Goal: Task Accomplishment & Management: Manage account settings

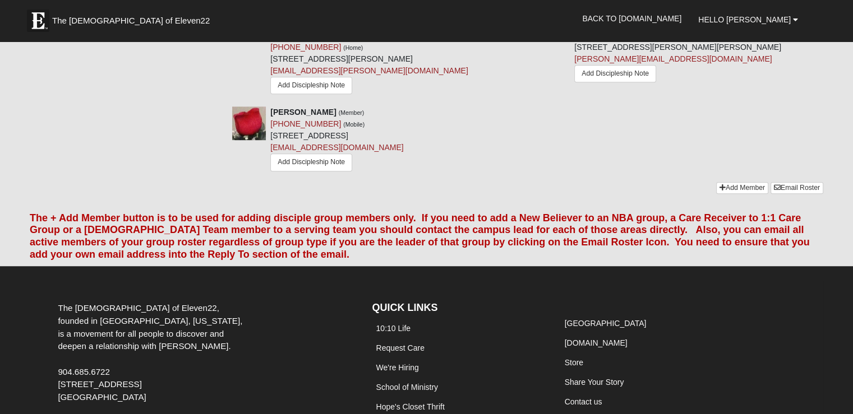
scroll to position [729, 0]
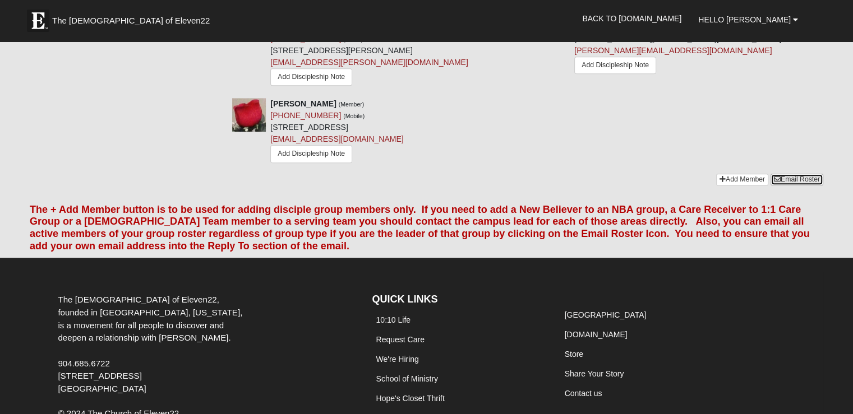
click at [789, 174] on link "Email Roster" at bounding box center [797, 180] width 53 height 12
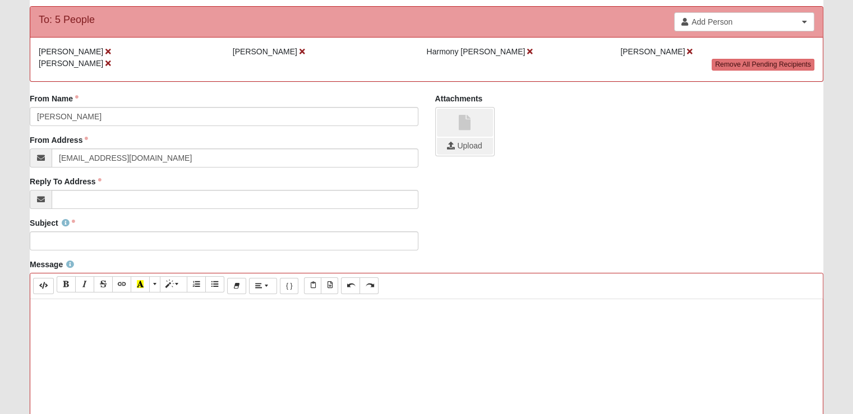
scroll to position [112, 0]
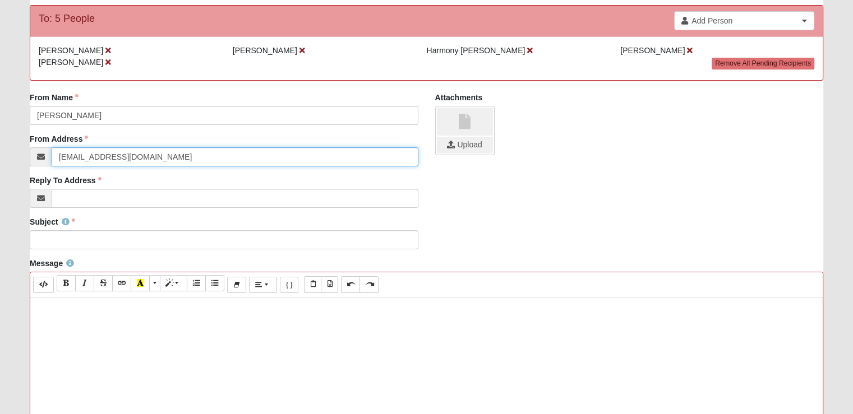
click at [139, 159] on input "info@coe22.com" at bounding box center [235, 156] width 366 height 19
drag, startPoint x: 137, startPoint y: 158, endPoint x: 43, endPoint y: 159, distance: 94.2
click at [43, 159] on div "info@coe22.com" at bounding box center [224, 156] width 388 height 19
type input "[PERSON_NAME][EMAIL_ADDRESS][DOMAIN_NAME]"
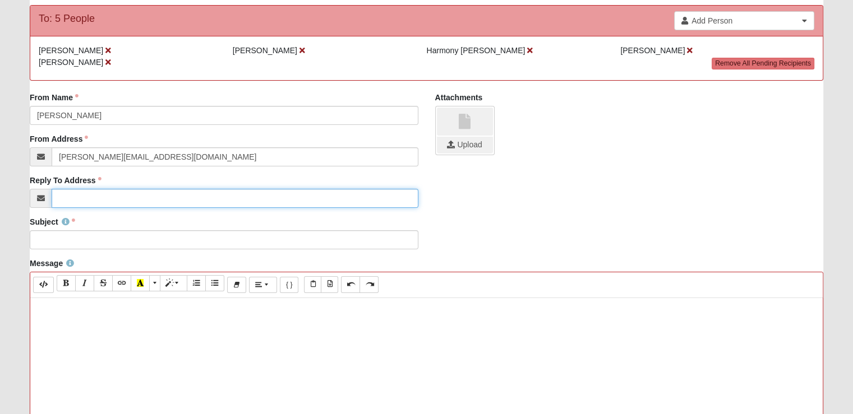
type input "shannon.beattie1@gmail.com"
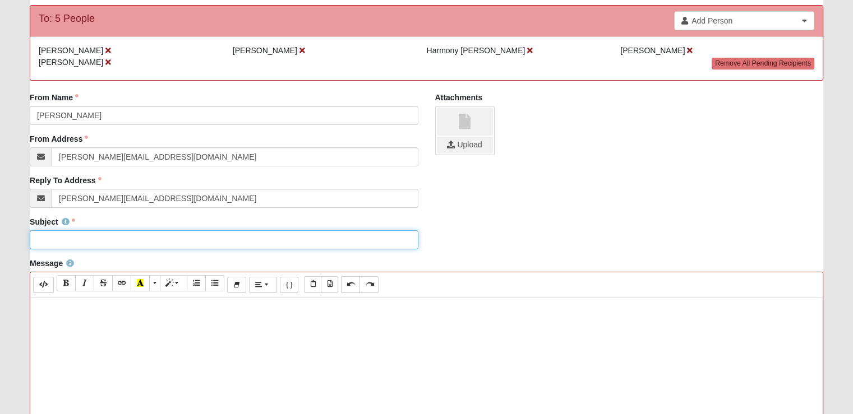
click at [136, 237] on input "Subject" at bounding box center [224, 239] width 388 height 19
type input "Excited for Next Week!"
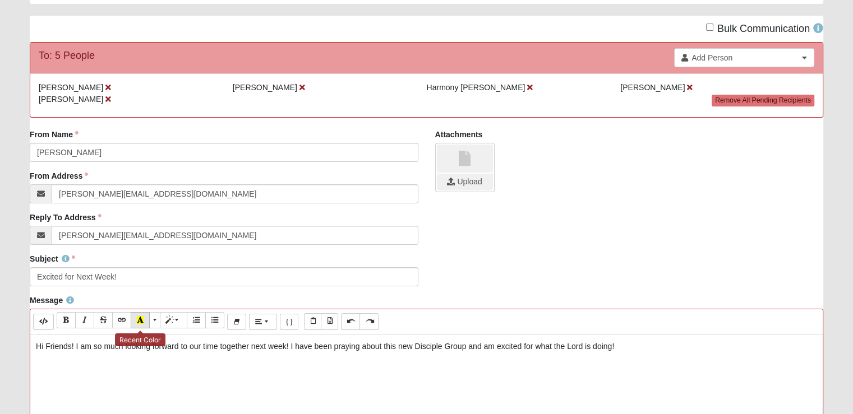
scroll to position [0, 0]
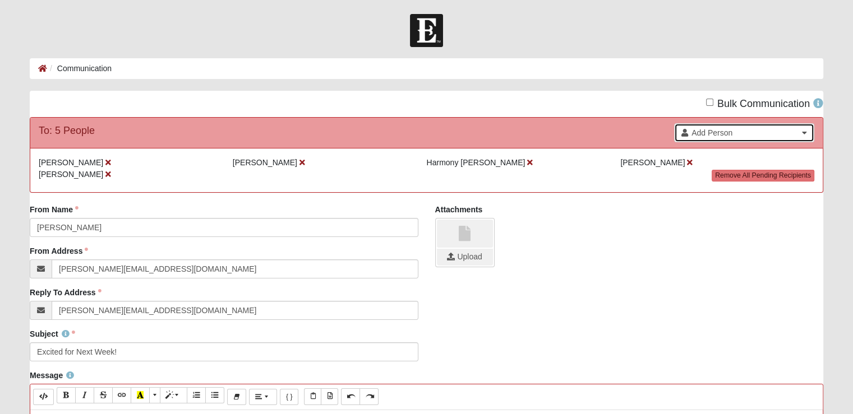
click at [712, 132] on span "Add Person" at bounding box center [744, 132] width 107 height 11
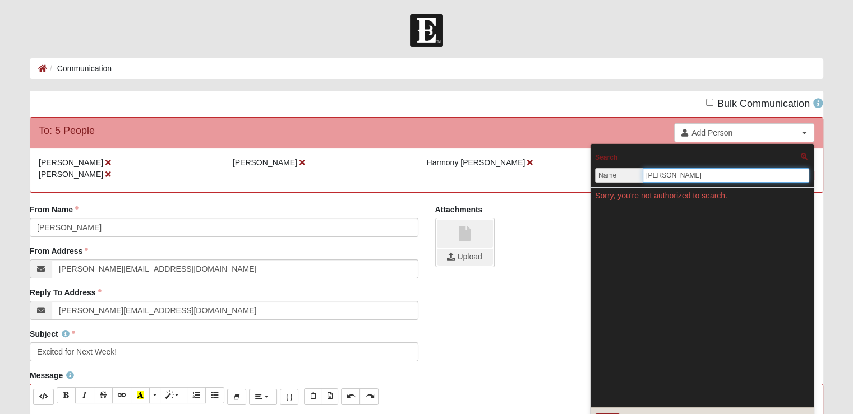
type input "bonnie"
click at [626, 132] on div "To: 5 People Add Person Search Name bonnie Address Phone Email Sorry, you're no…" at bounding box center [426, 133] width 792 height 30
click at [572, 164] on li "Harmony Gokey" at bounding box center [524, 163] width 194 height 12
click at [697, 156] on div "Search" at bounding box center [702, 157] width 214 height 16
click at [615, 413] on div "Select Cancel" at bounding box center [702, 421] width 223 height 27
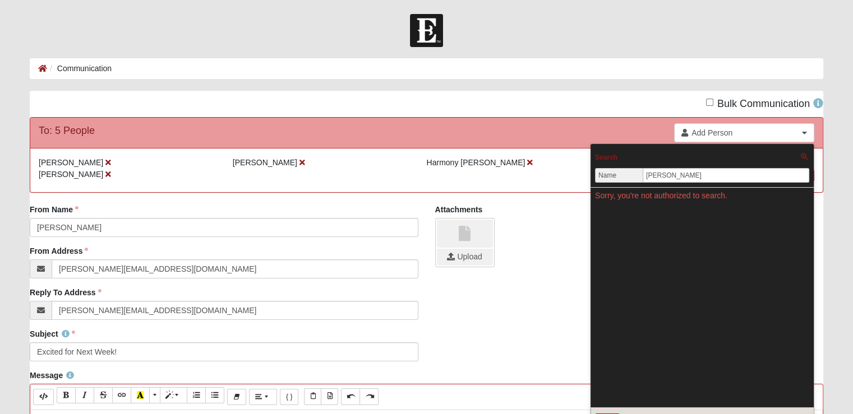
click at [802, 156] on icon at bounding box center [804, 157] width 7 height 7
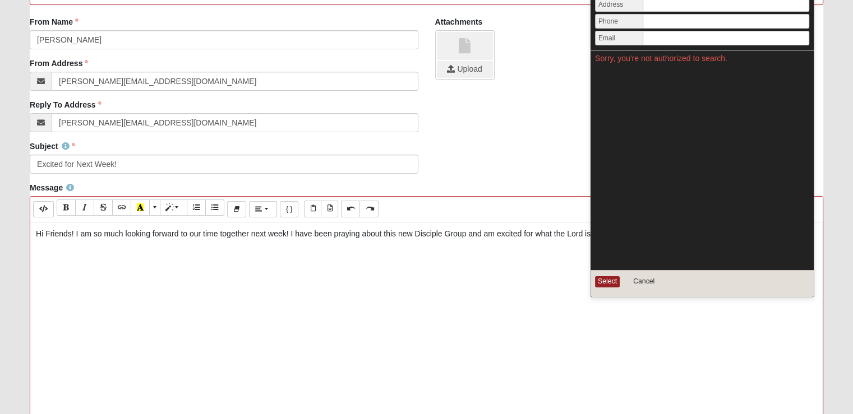
scroll to position [224, 0]
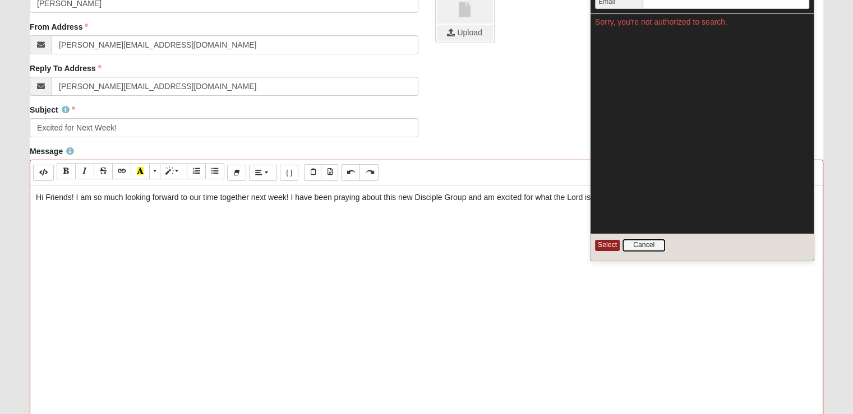
click at [652, 244] on button "Cancel" at bounding box center [644, 245] width 44 height 13
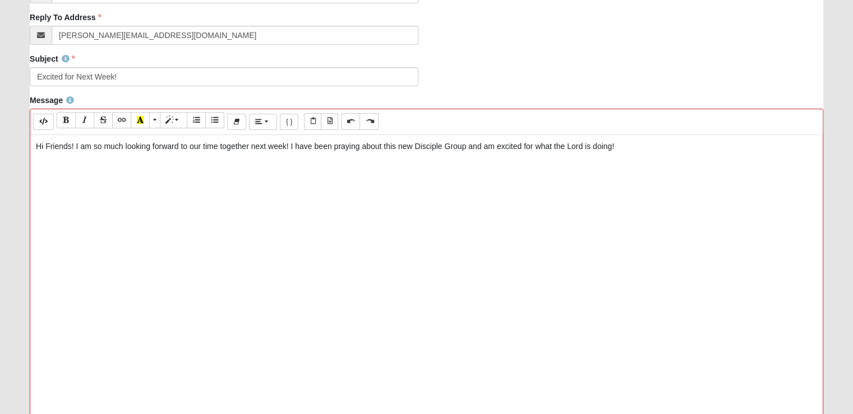
scroll to position [280, 0]
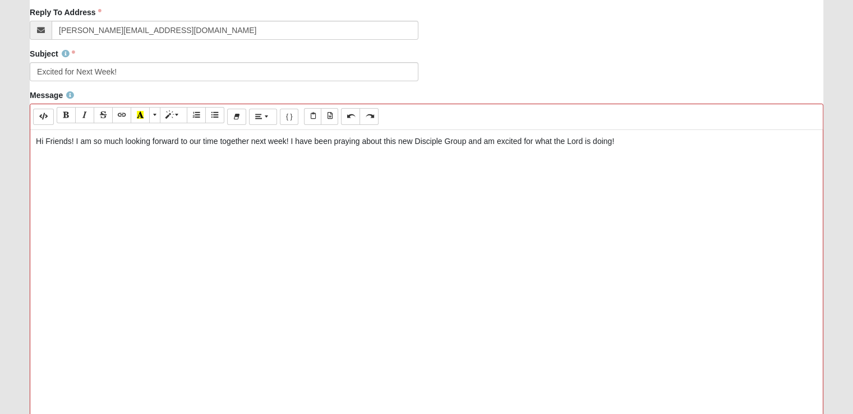
click at [634, 144] on p "Hi Friends! I am so much looking forward to our time together next week! I have…" at bounding box center [426, 142] width 781 height 12
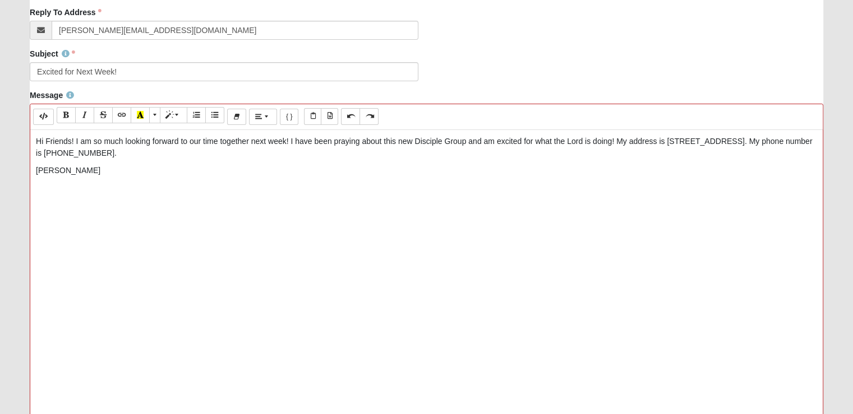
click at [223, 152] on p "Hi Friends! I am so much looking forward to our time together next week! I have…" at bounding box center [426, 148] width 781 height 24
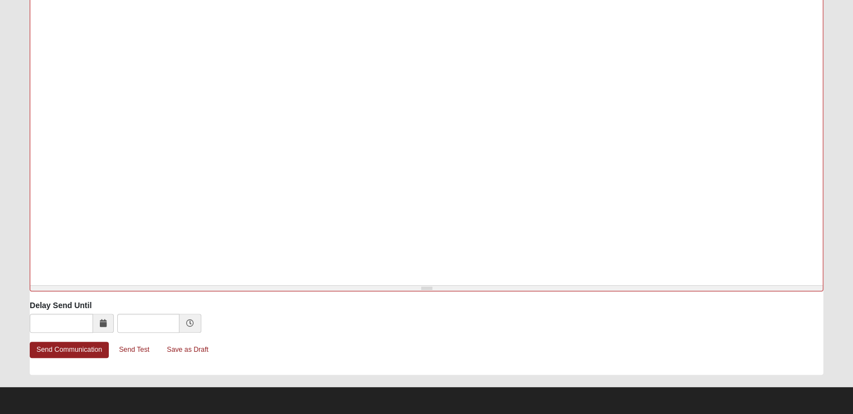
scroll to position [466, 0]
click at [72, 349] on link "Send Communication" at bounding box center [69, 350] width 79 height 16
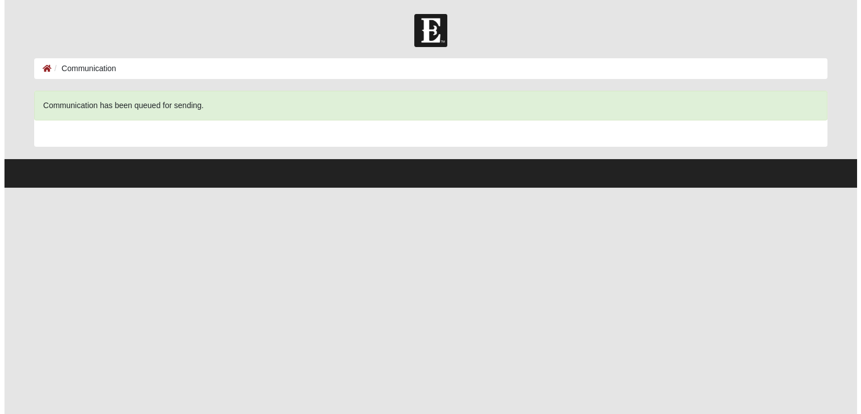
scroll to position [0, 0]
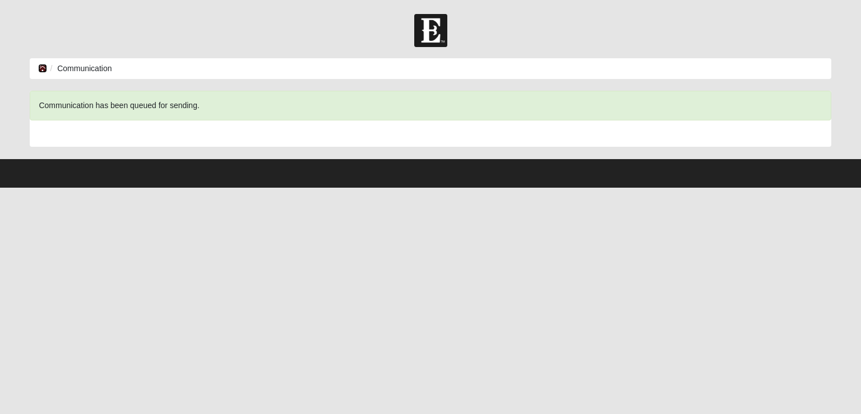
click at [43, 66] on icon at bounding box center [42, 68] width 9 height 8
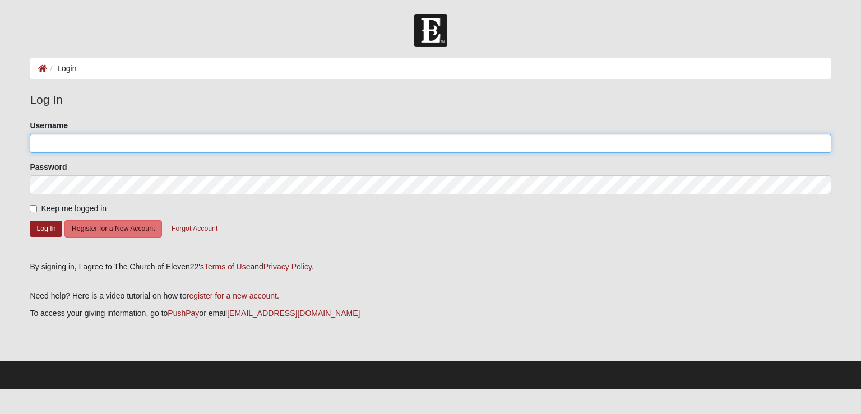
click at [421, 139] on input "Username" at bounding box center [430, 143] width 801 height 19
type input "[PERSON_NAME][EMAIL_ADDRESS][DOMAIN_NAME]"
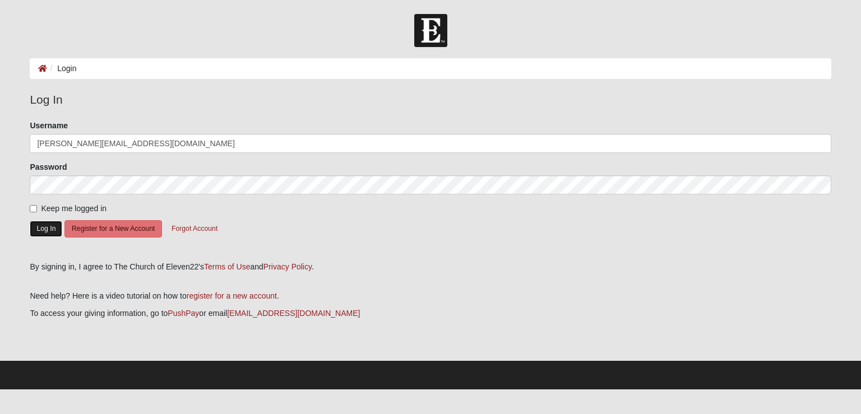
click at [49, 228] on button "Log In" at bounding box center [46, 229] width 33 height 16
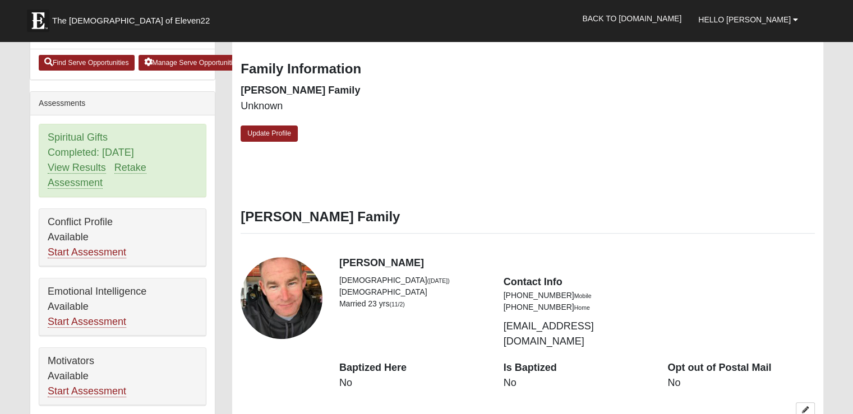
scroll to position [224, 0]
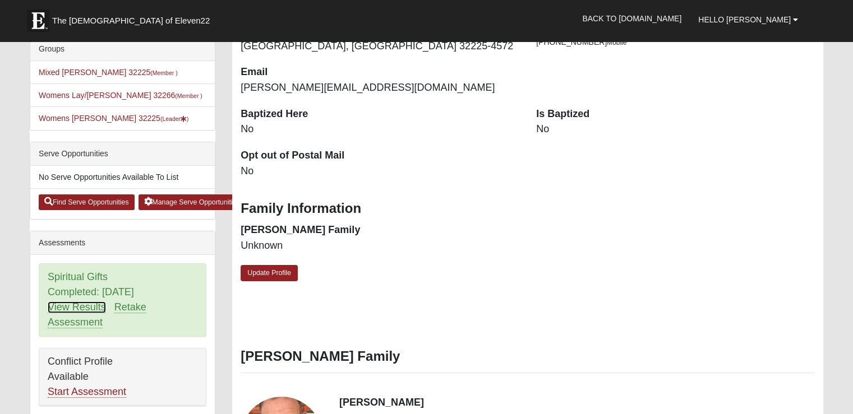
click at [66, 304] on link "View Results" at bounding box center [77, 308] width 58 height 12
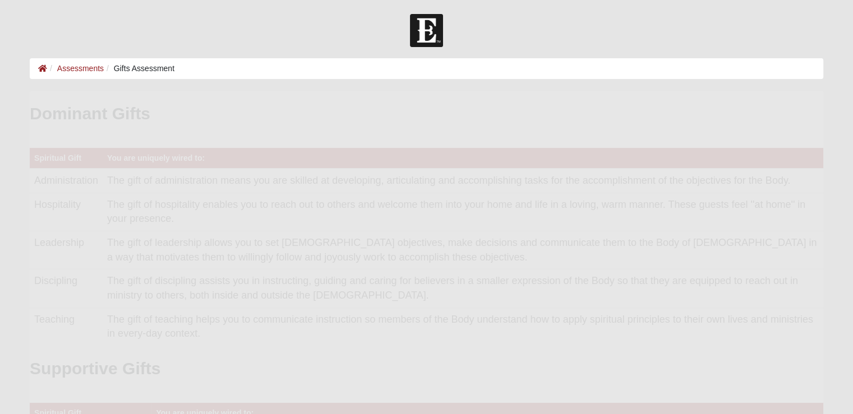
scroll to position [224, 776]
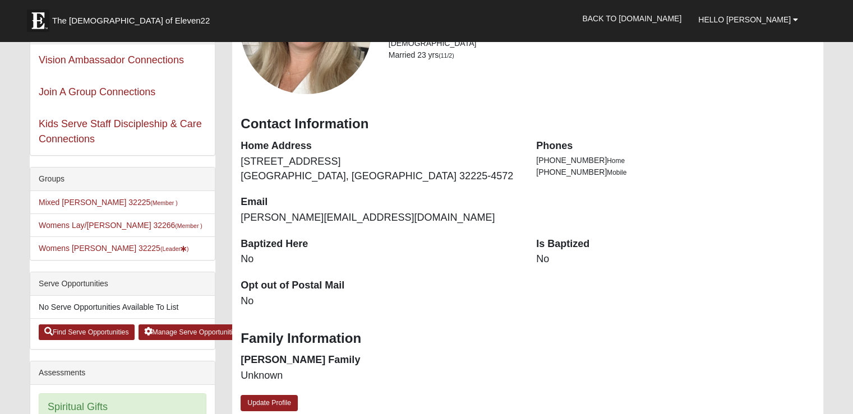
scroll to position [168, 0]
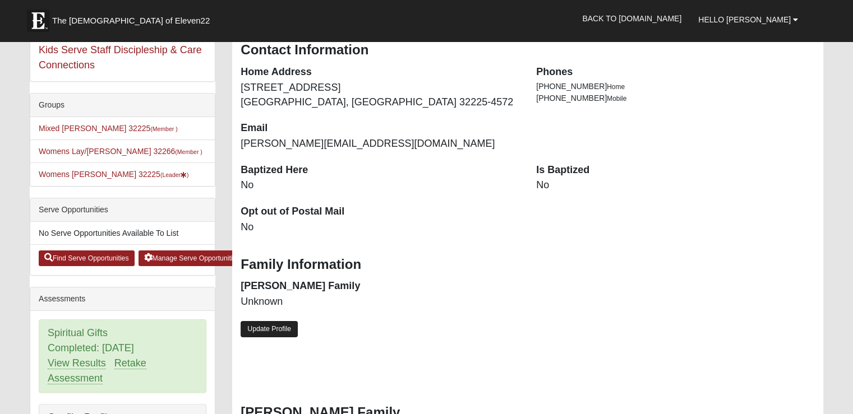
click at [261, 329] on link "Update Profile" at bounding box center [269, 329] width 57 height 16
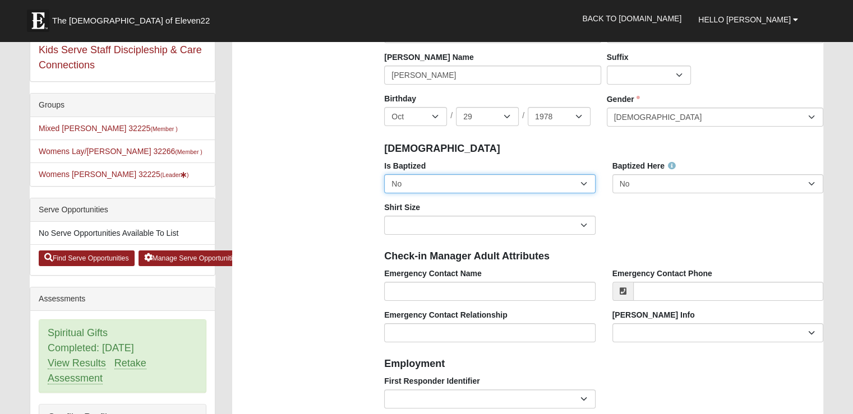
click at [491, 183] on select "No Yes" at bounding box center [489, 183] width 211 height 19
select select "True"
click at [384, 174] on select "No Yes" at bounding box center [489, 183] width 211 height 19
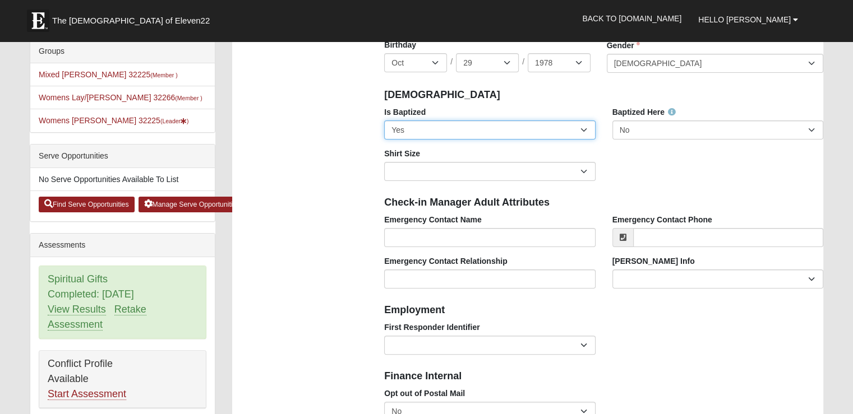
scroll to position [224, 0]
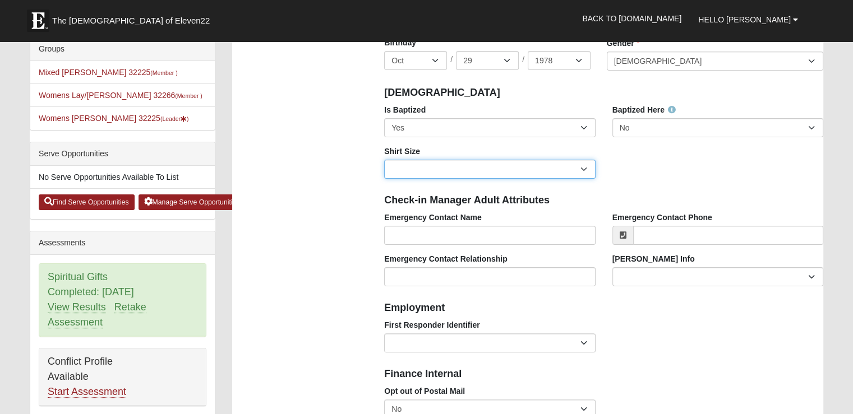
click at [579, 169] on select "Adult Small Adult Medium Adult Large Adult XL Adult XXL Adult 3XL Adult 4XL You…" at bounding box center [489, 169] width 211 height 19
select select "Adult Large"
click at [384, 160] on select "Adult Small Adult Medium Adult Large Adult XL Adult XXL Adult 3XL Adult 4XL You…" at bounding box center [489, 169] width 211 height 19
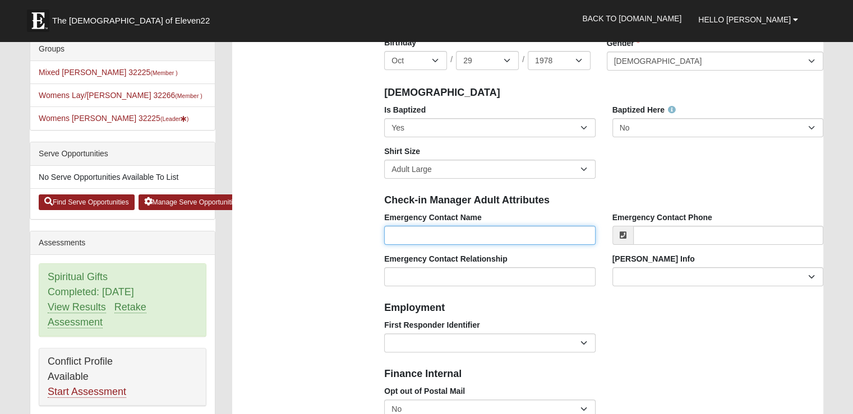
click at [486, 233] on input "Emergency Contact Name" at bounding box center [489, 235] width 211 height 19
type input "[PERSON_NAME]"
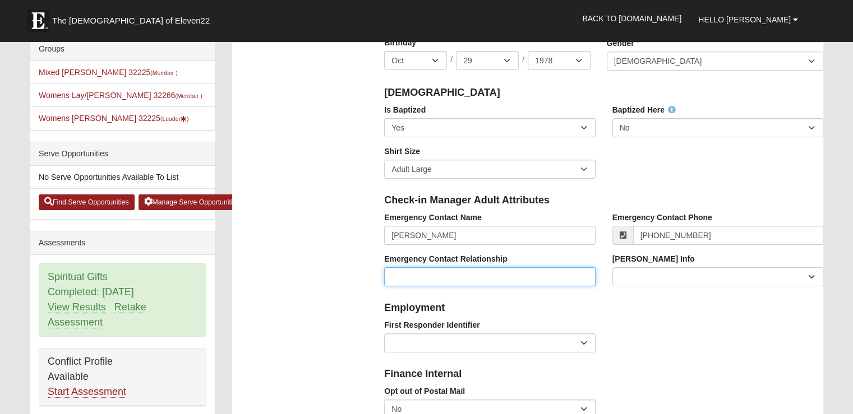
type input "[PHONE_NUMBER]"
click at [497, 271] on input "Emergency Contact Relationship" at bounding box center [489, 276] width 211 height 19
type input "Spouse"
click at [682, 339] on div "First Responder Identifier EMT | Paramedic | Medical Firefighter | Fire Departm…" at bounding box center [604, 340] width 456 height 41
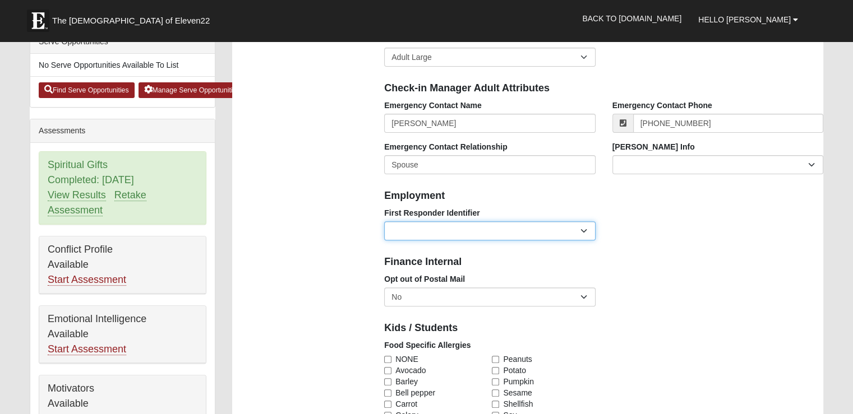
click at [434, 225] on select "EMT | Paramedic | Medical Firefighter | Fire Department Police Officer | Sherif…" at bounding box center [489, 231] width 211 height 19
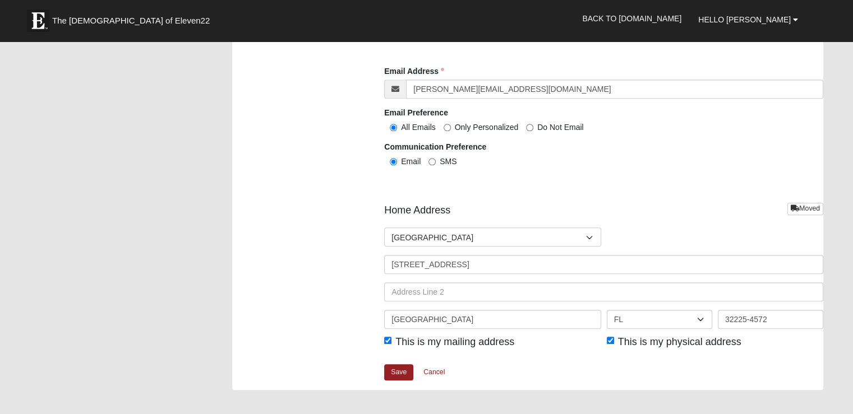
scroll to position [1234, 0]
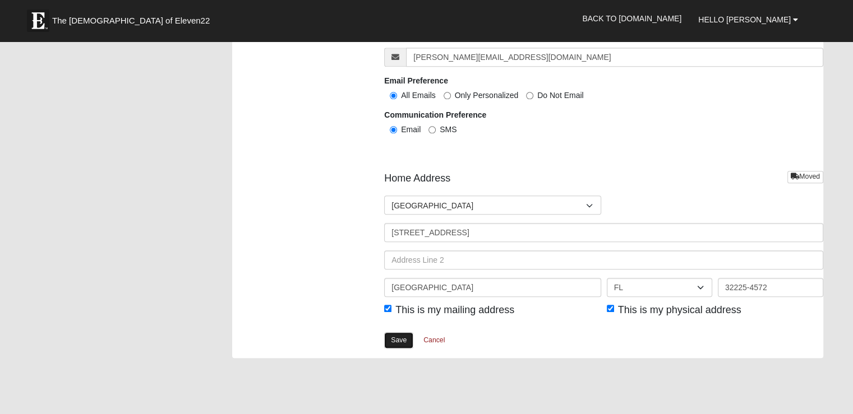
click at [401, 343] on link "Save" at bounding box center [398, 341] width 29 height 16
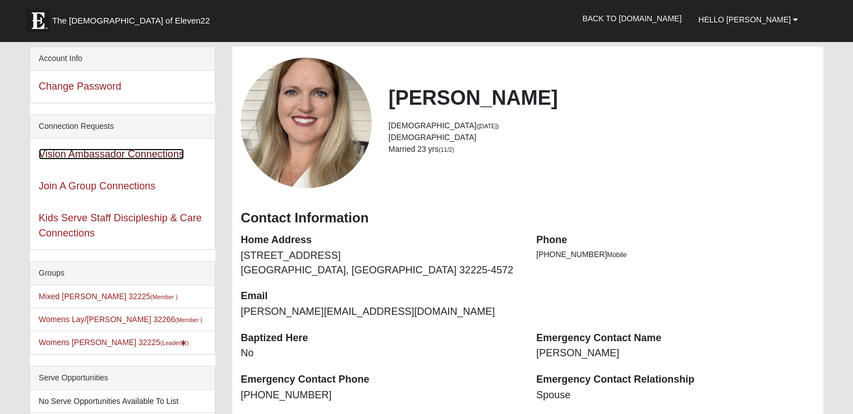
click at [161, 153] on link "Vision Ambassador Connections" at bounding box center [111, 154] width 145 height 11
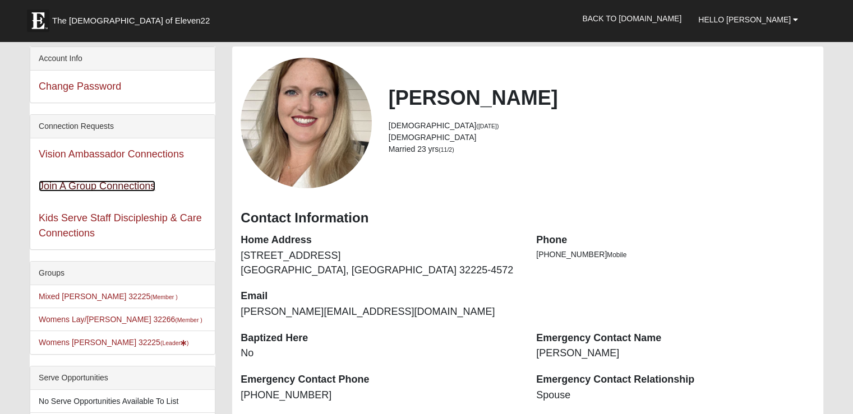
click at [121, 186] on link "Join A Group Connections" at bounding box center [97, 186] width 117 height 11
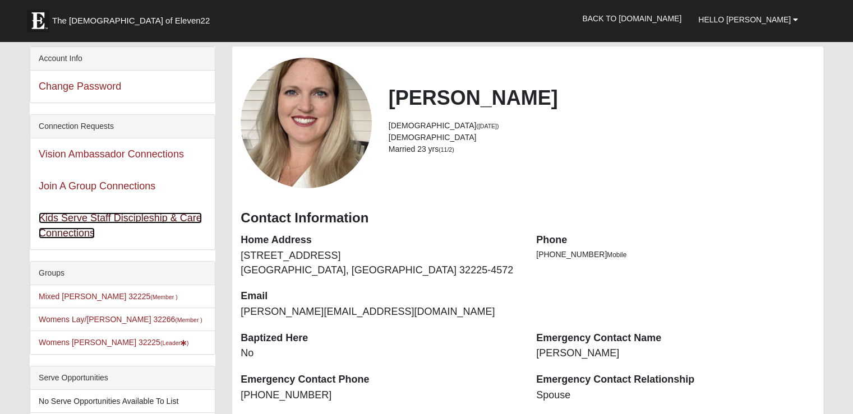
click at [61, 229] on link "Kids Serve Staff Discipleship & Care Connections" at bounding box center [120, 226] width 163 height 26
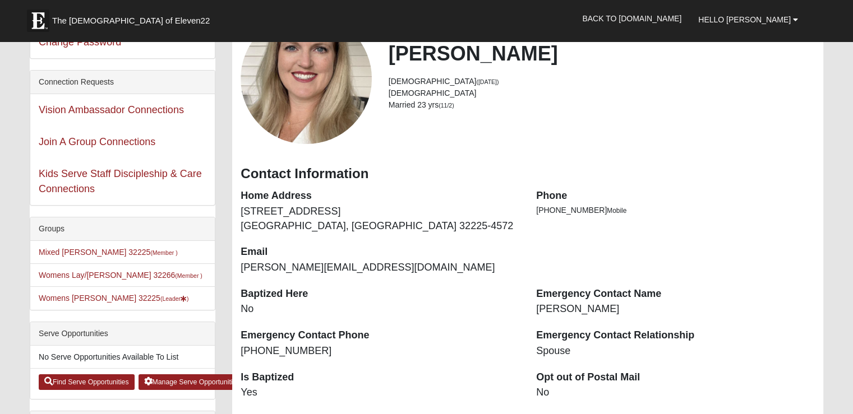
scroll to position [168, 0]
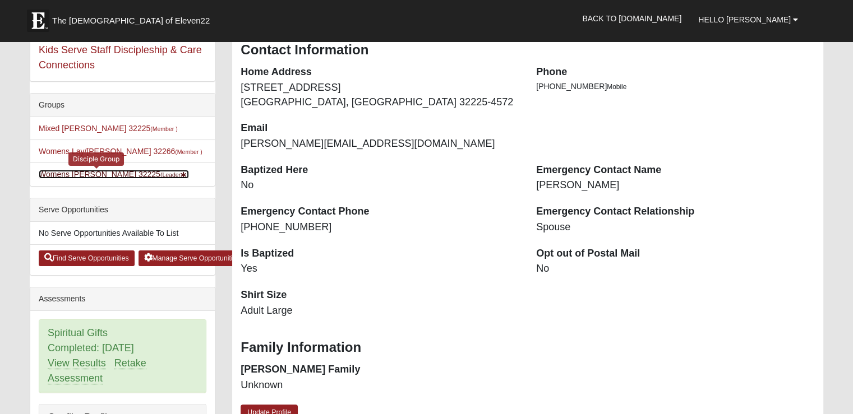
click at [107, 173] on link "Womens Beattie 32225 (Leader )" at bounding box center [114, 174] width 150 height 9
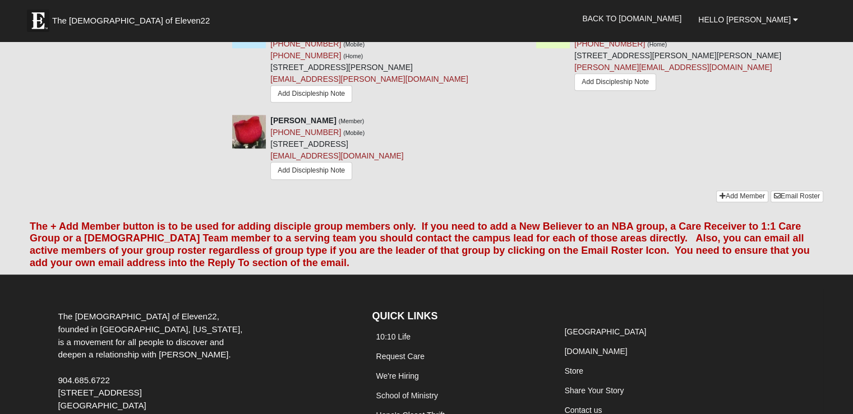
scroll to position [729, 0]
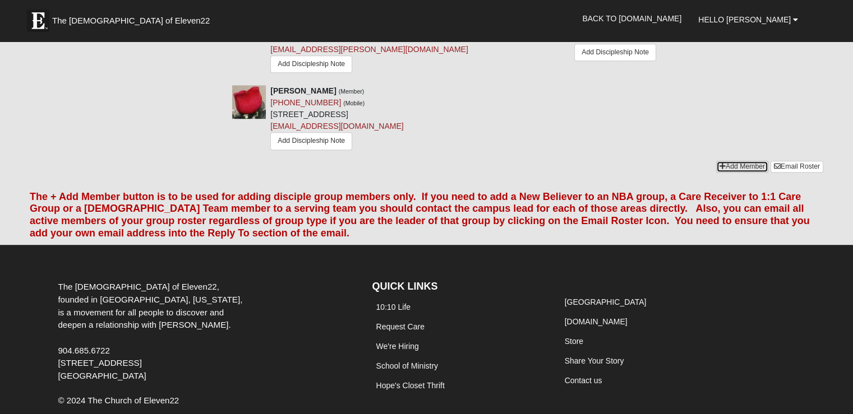
click at [735, 161] on link "Add Member" at bounding box center [742, 167] width 52 height 12
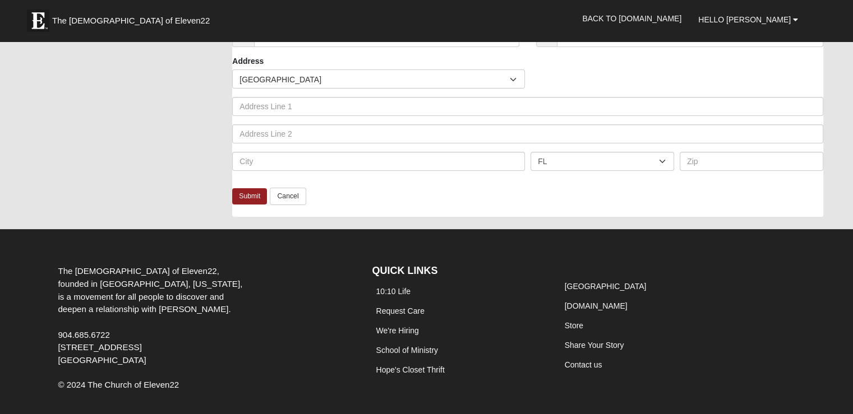
scroll to position [224, 0]
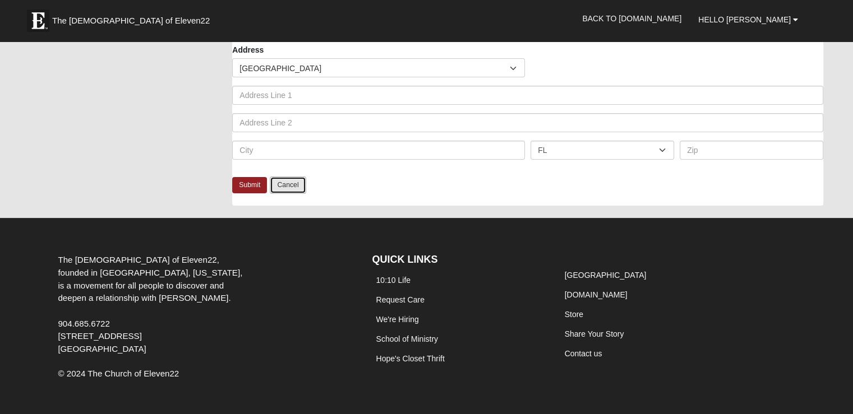
click at [296, 187] on link "Cancel" at bounding box center [288, 185] width 36 height 17
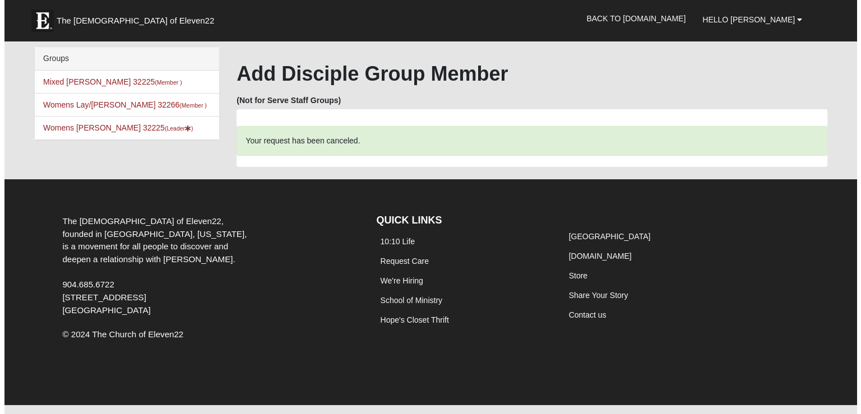
scroll to position [0, 0]
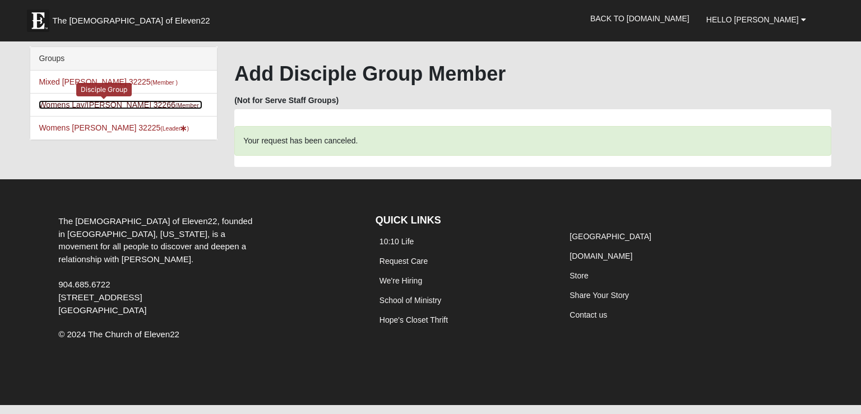
click at [108, 105] on link "Womens Lay/Parsons 32266 (Member )" at bounding box center [121, 104] width 164 height 9
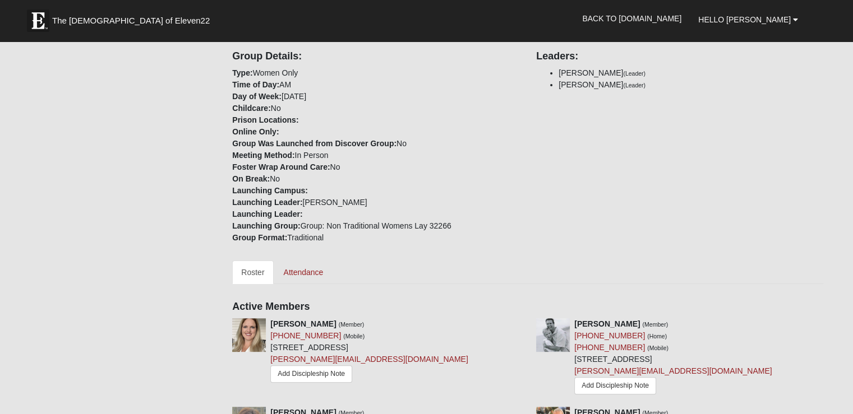
scroll to position [393, 0]
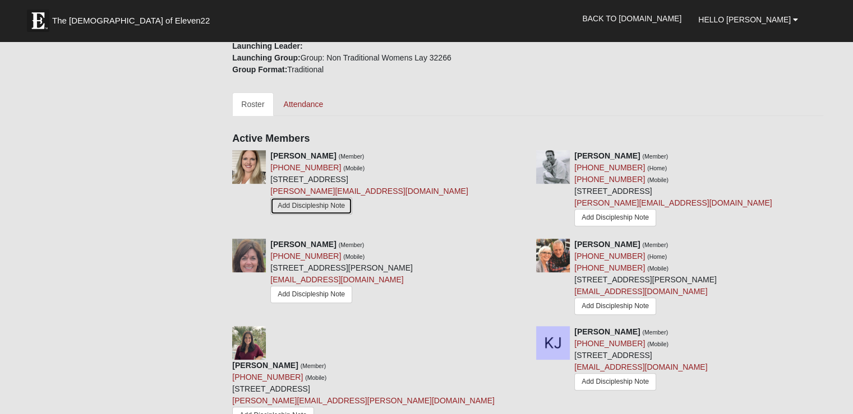
click at [306, 208] on link "Add Discipleship Note" at bounding box center [311, 205] width 82 height 17
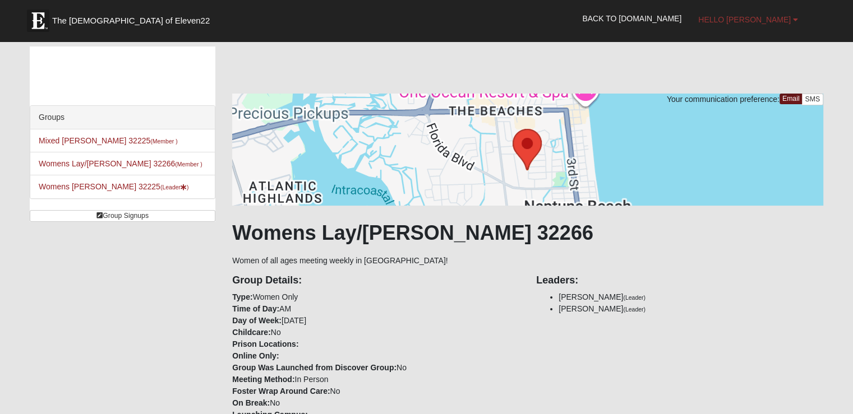
click at [749, 21] on span "Hello [PERSON_NAME]" at bounding box center [744, 19] width 93 height 9
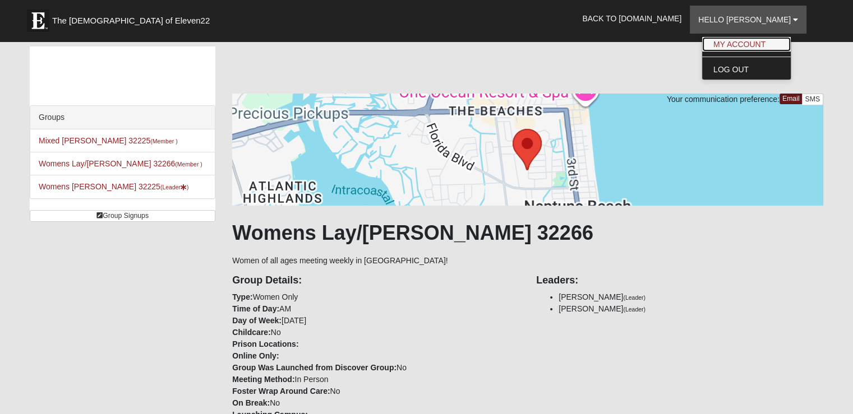
click at [765, 47] on link "My Account" at bounding box center [746, 44] width 89 height 15
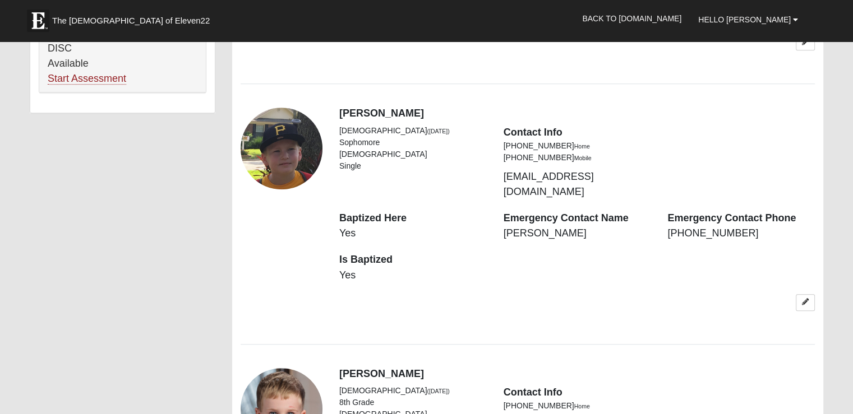
scroll to position [841, 0]
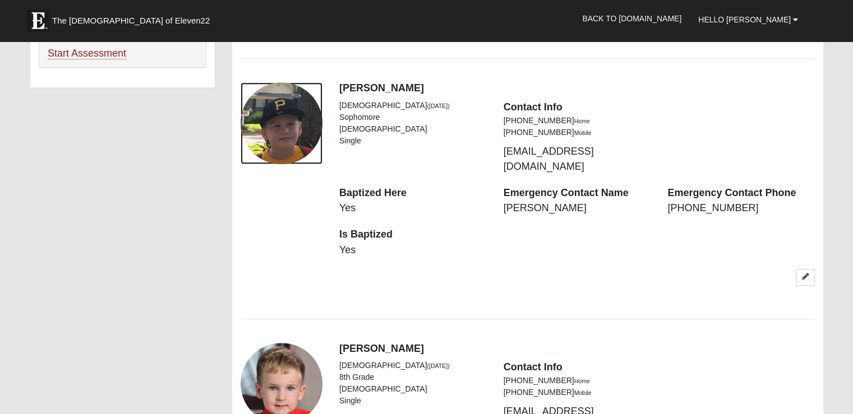
click at [294, 113] on div "View Fullsize Photo" at bounding box center [282, 123] width 82 height 82
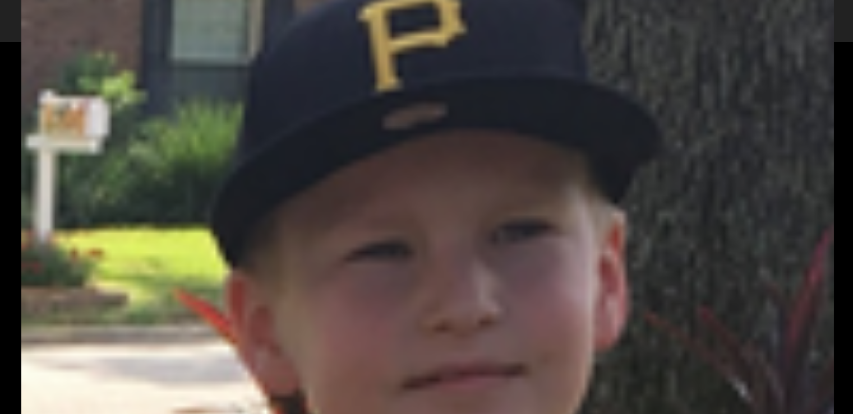
click at [294, 113] on div "View Fullsize Photo" at bounding box center [426, 223] width 810 height 810
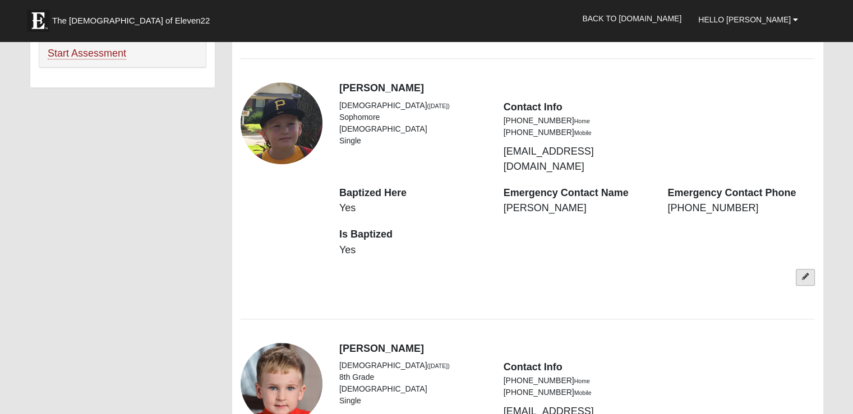
click at [808, 274] on icon at bounding box center [805, 277] width 7 height 7
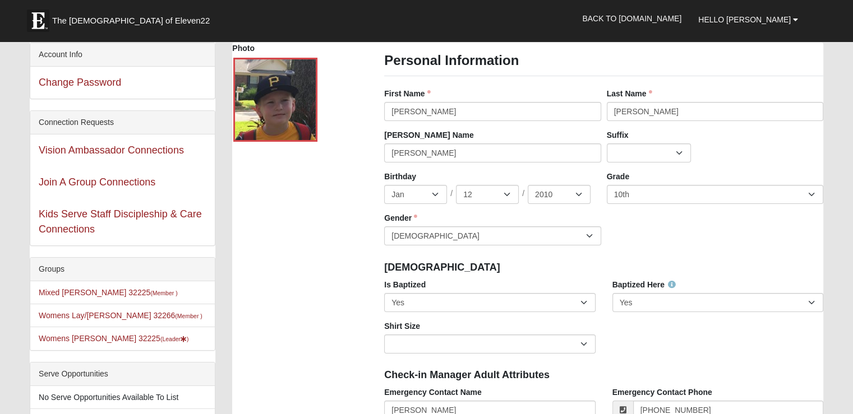
scroll to position [0, 0]
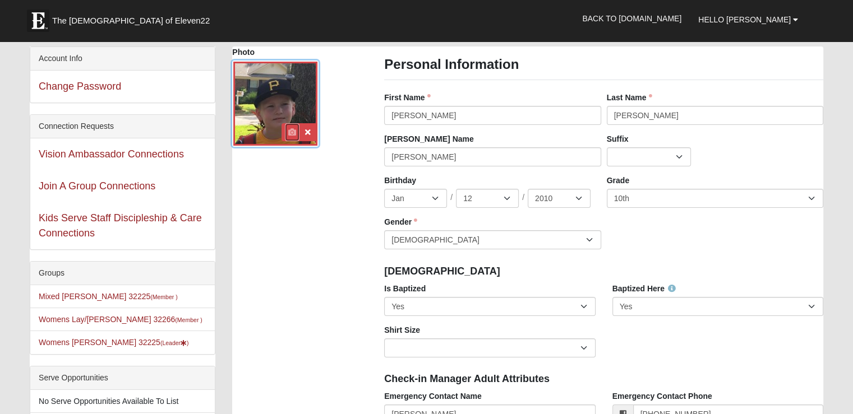
click at [296, 133] on icon at bounding box center [292, 132] width 8 height 8
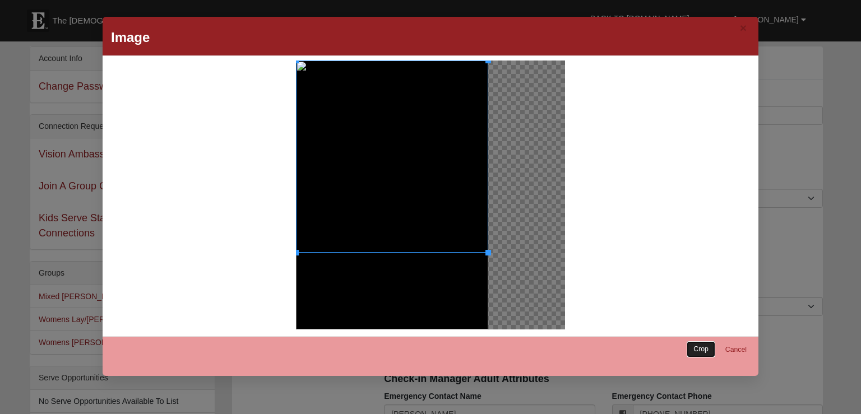
click at [704, 350] on link "Crop" at bounding box center [701, 350] width 29 height 16
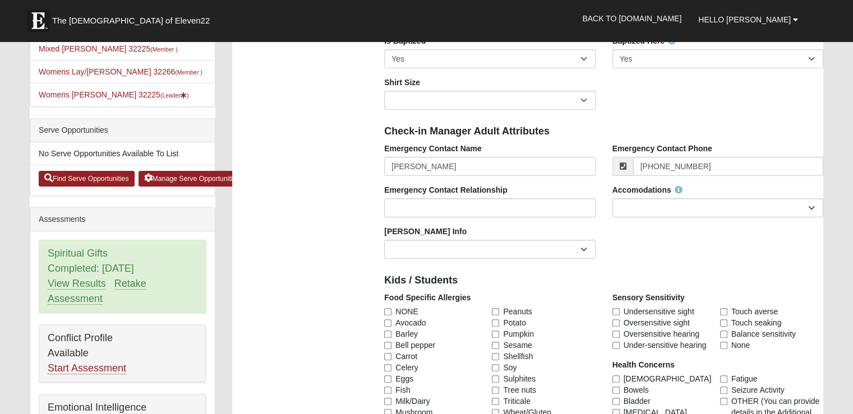
scroll to position [280, 0]
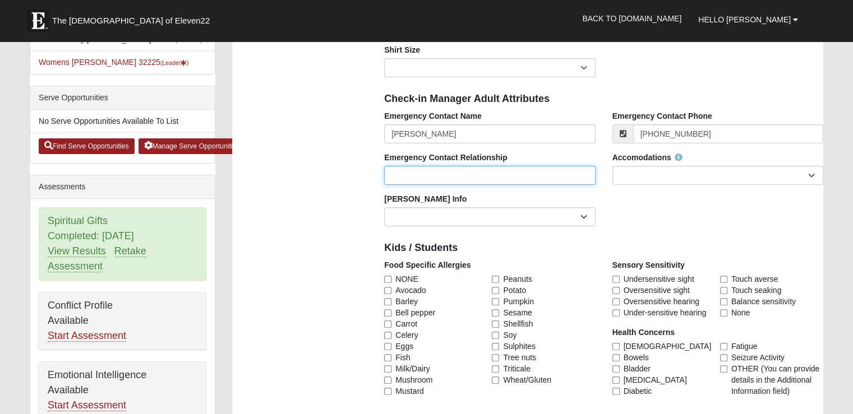
click at [538, 174] on input "Emergency Contact Relationship" at bounding box center [489, 175] width 211 height 19
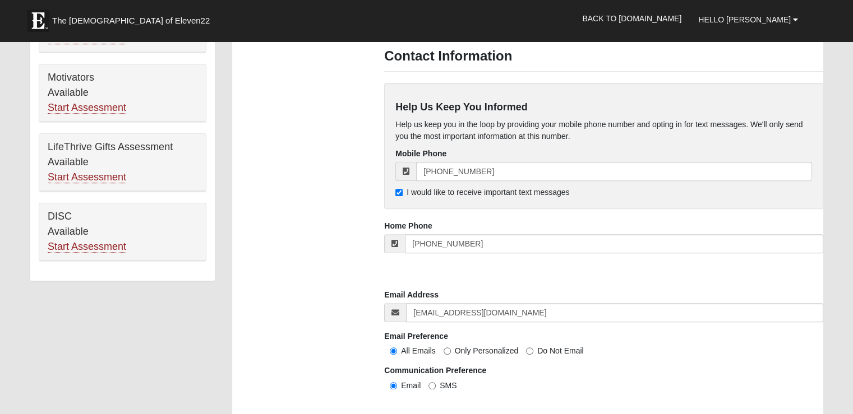
scroll to position [729, 0]
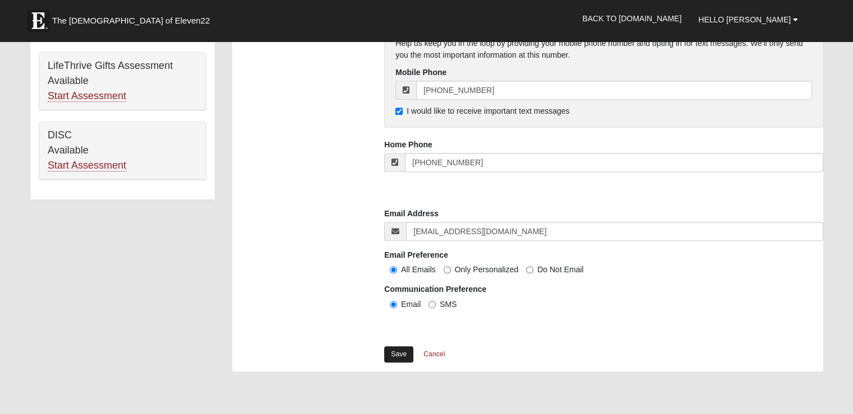
type input "Father"
click at [402, 354] on link "Save" at bounding box center [398, 355] width 29 height 16
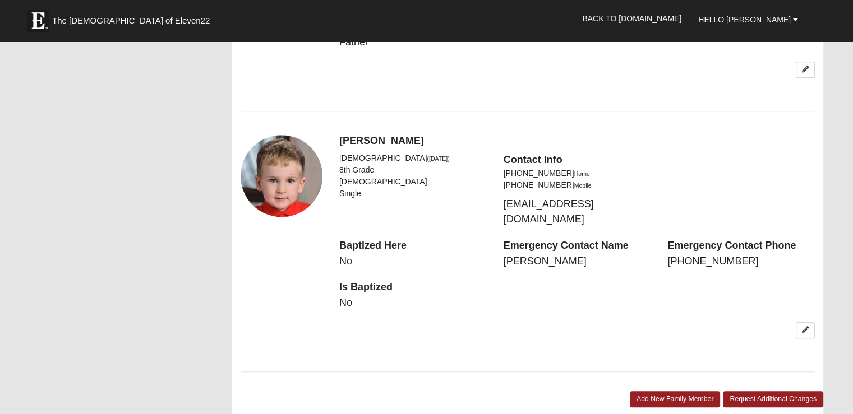
scroll to position [1065, 0]
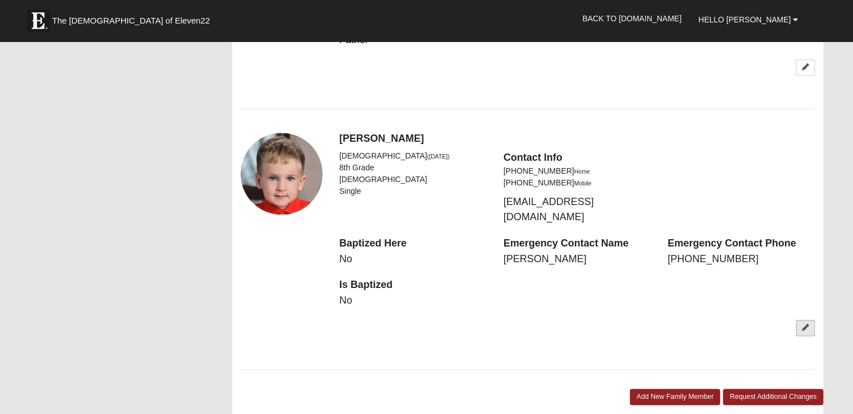
click at [808, 325] on icon at bounding box center [805, 328] width 7 height 7
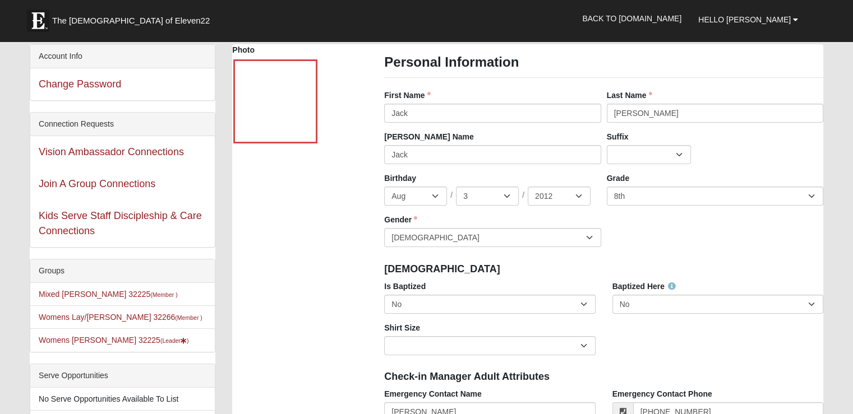
scroll to position [0, 0]
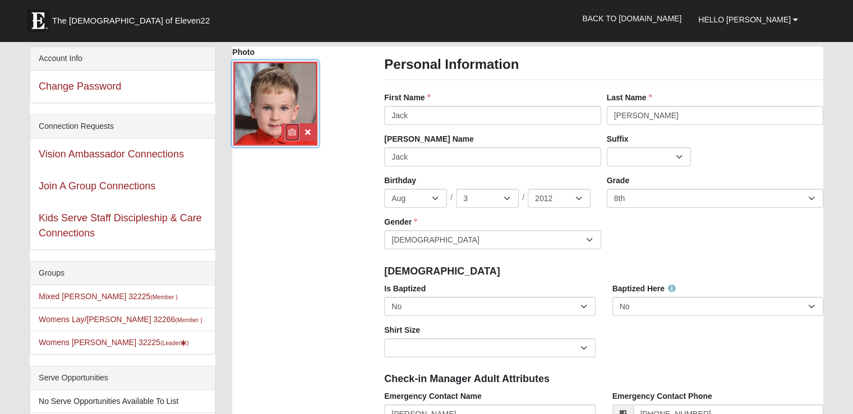
click at [292, 130] on icon at bounding box center [292, 132] width 8 height 8
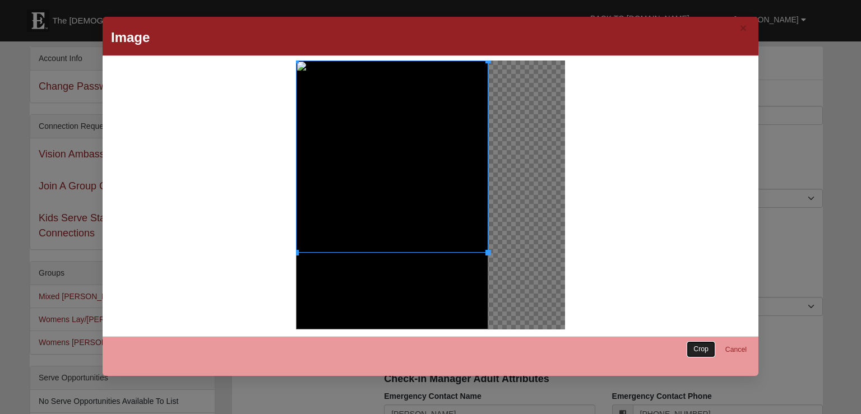
click at [698, 351] on link "Crop" at bounding box center [701, 350] width 29 height 16
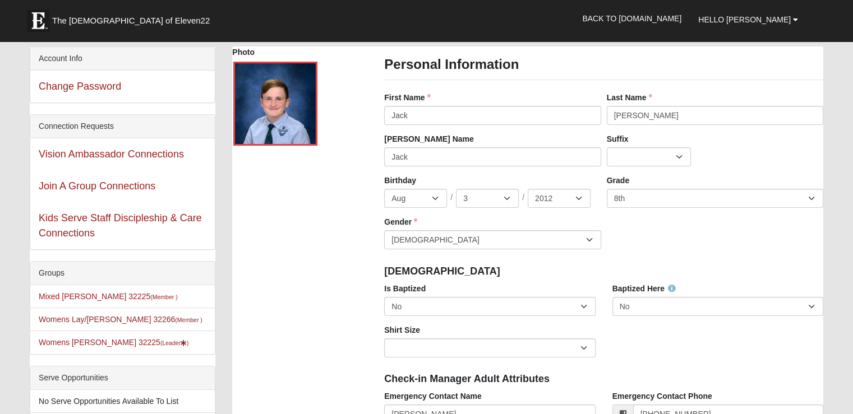
click at [716, 252] on div "Birthday Jan Feb Mar Apr May Jun Jul Aug Sep Oct Nov Dec / 1 2 3 4 5 6 7 8 9 10…" at bounding box center [603, 216] width 445 height 83
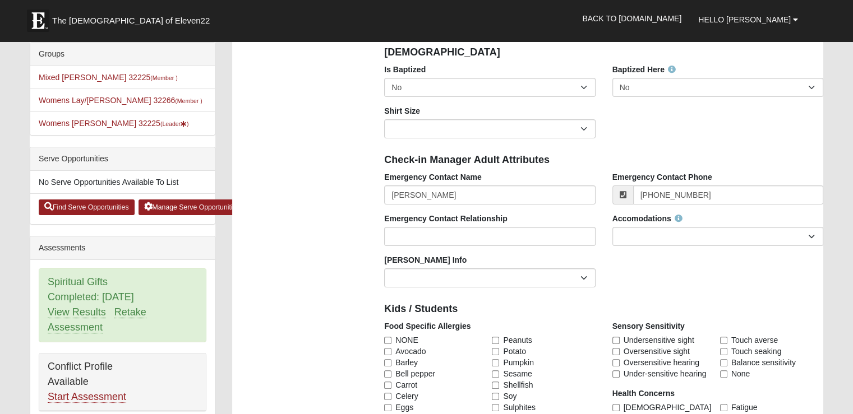
scroll to position [224, 0]
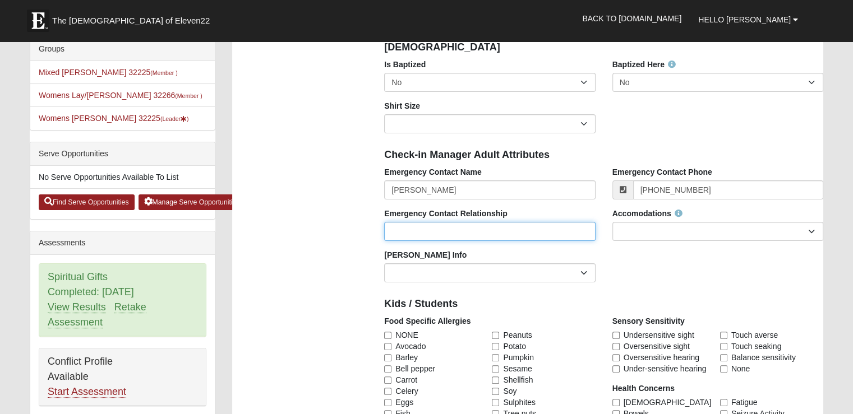
click at [543, 236] on input "Emergency Contact Relationship" at bounding box center [489, 231] width 211 height 19
type input "Father"
click at [379, 243] on div "Emergency Contact Relationship Father" at bounding box center [490, 228] width 228 height 41
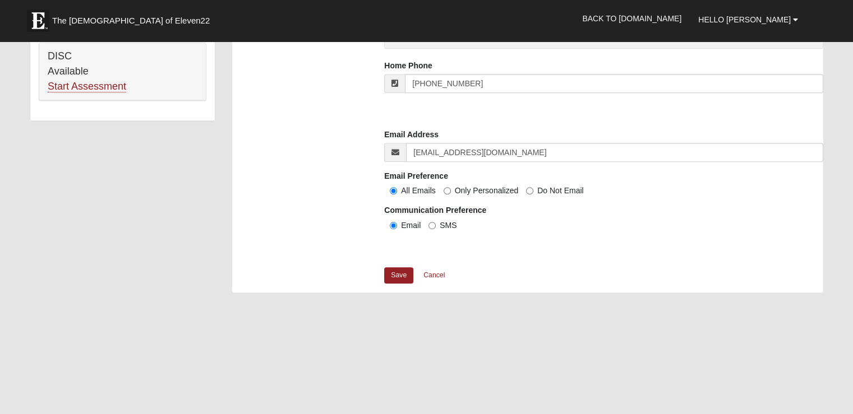
scroll to position [841, 0]
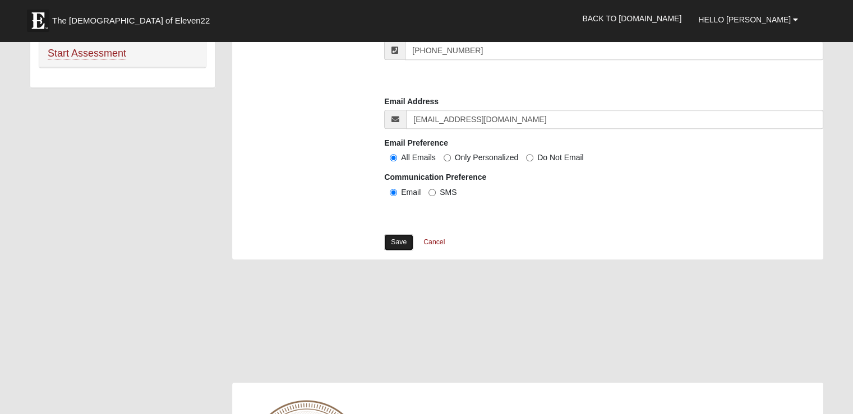
click at [403, 242] on link "Save" at bounding box center [398, 242] width 29 height 16
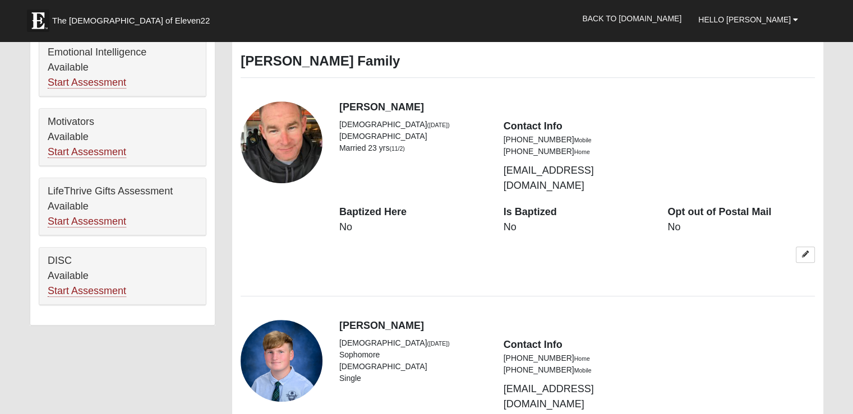
scroll to position [617, 0]
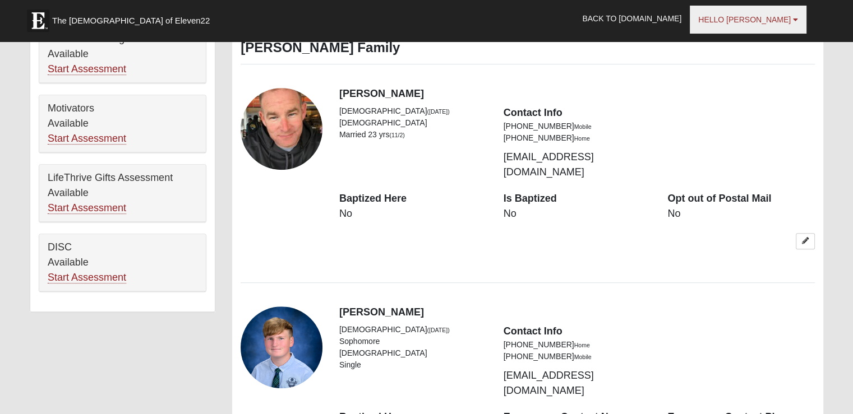
click at [778, 20] on span "Hello [PERSON_NAME]" at bounding box center [744, 19] width 93 height 9
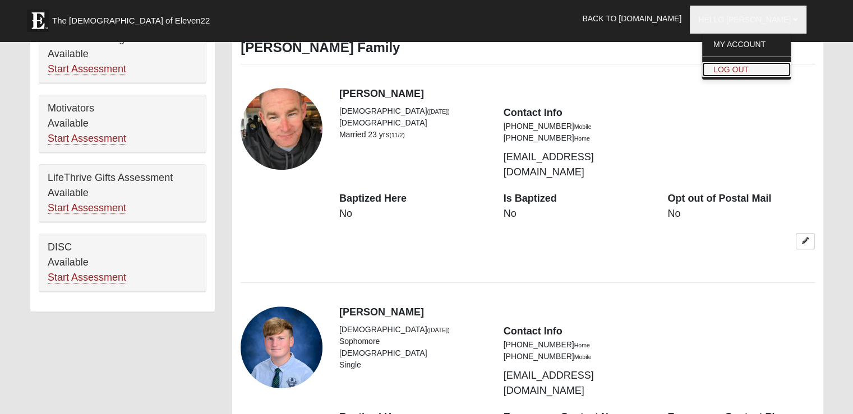
click at [764, 69] on link "Log Out" at bounding box center [746, 69] width 89 height 15
